Goal: Communication & Community: Answer question/provide support

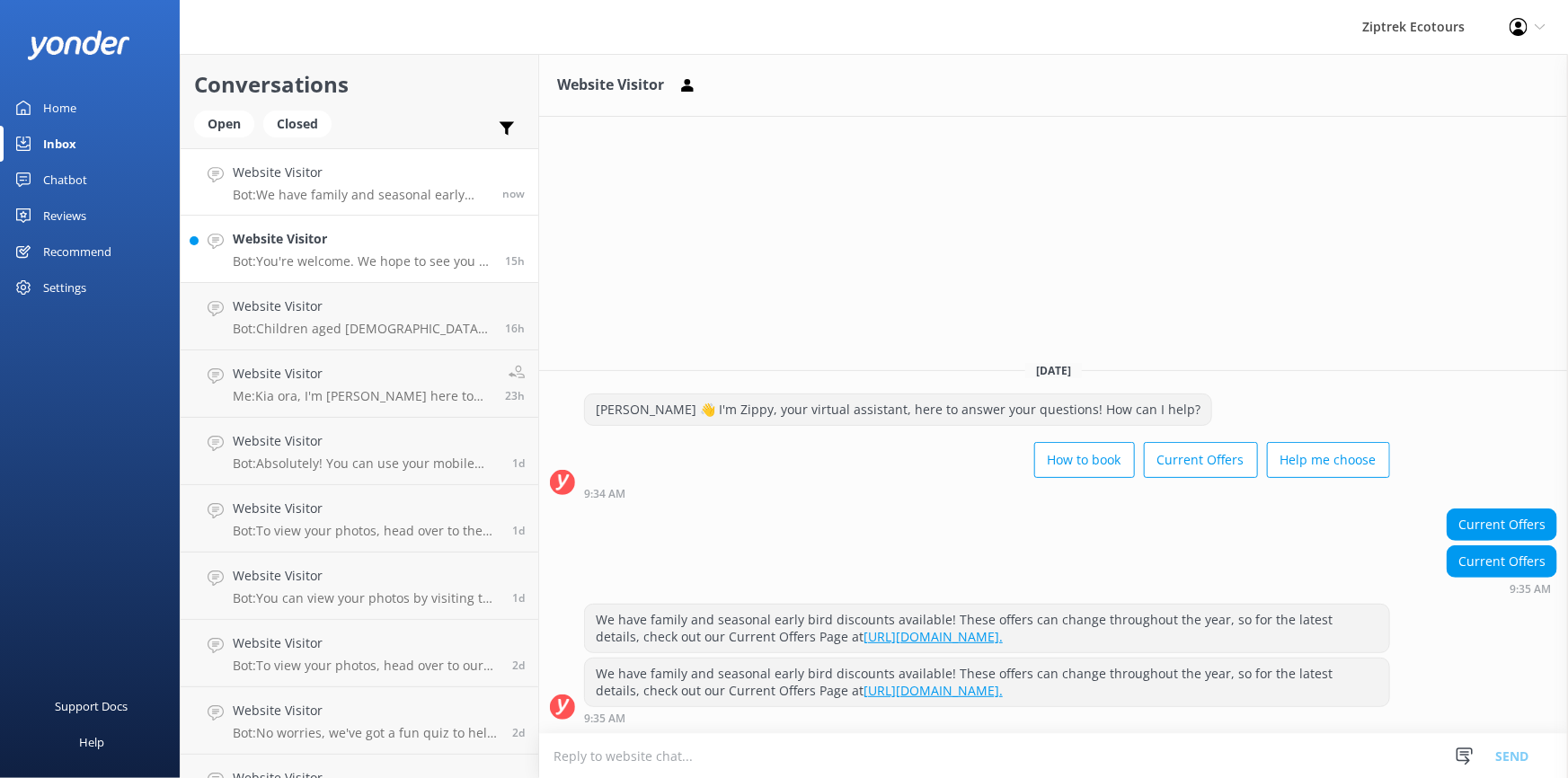
click at [352, 267] on p "Bot: You're welcome. We hope to see you at Ziptrek Ecotours soon!" at bounding box center [362, 261] width 259 height 16
